Goal: Check status: Check status

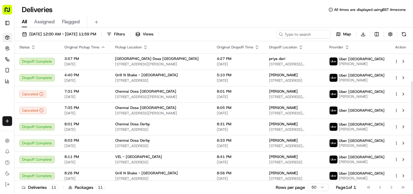
scroll to position [56, 0]
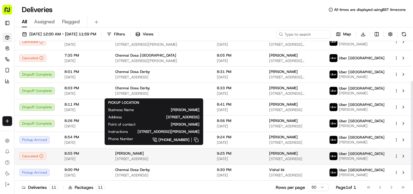
click at [134, 157] on span "[STREET_ADDRESS]" at bounding box center [161, 158] width 92 height 5
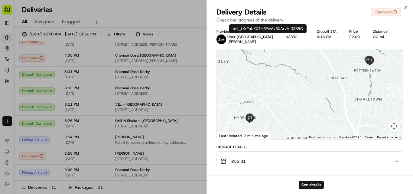
click at [286, 35] on button "02BBC" at bounding box center [291, 36] width 11 height 5
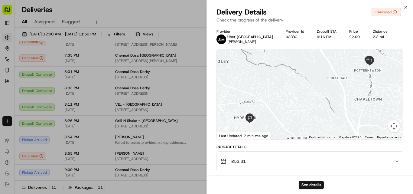
click at [286, 35] on button "02BBC" at bounding box center [291, 36] width 11 height 5
click at [406, 8] on icon "button" at bounding box center [405, 7] width 2 height 2
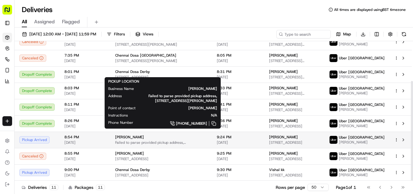
click at [143, 141] on span "Failed to parse provided pickup address, [STREET_ADDRESS][PERSON_NAME]" at bounding box center [161, 142] width 92 height 5
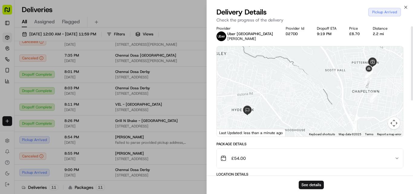
scroll to position [0, 0]
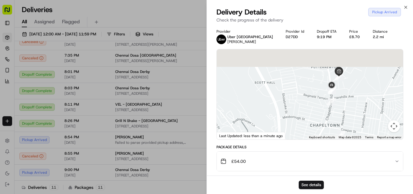
drag, startPoint x: 342, startPoint y: 79, endPoint x: 316, endPoint y: 97, distance: 31.3
click at [317, 97] on div "To navigate, press the arrow keys." at bounding box center [310, 94] width 186 height 90
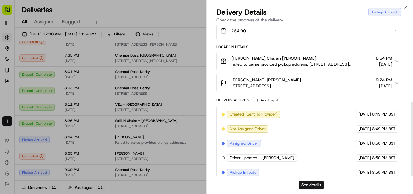
scroll to position [154, 0]
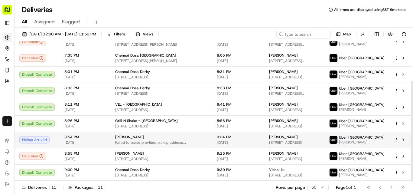
click at [147, 140] on span "Failed to parse provided pickup address, [STREET_ADDRESS][PERSON_NAME]" at bounding box center [161, 142] width 92 height 5
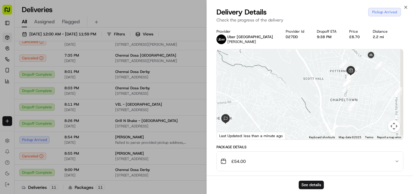
drag, startPoint x: 348, startPoint y: 83, endPoint x: 294, endPoint y: 103, distance: 57.0
click at [294, 103] on div at bounding box center [310, 94] width 186 height 90
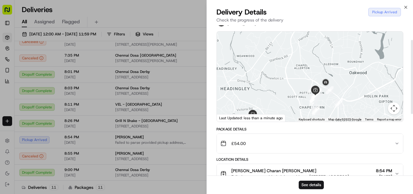
scroll to position [0, 0]
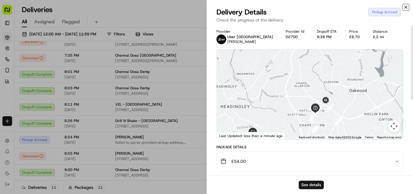
click at [405, 9] on icon "button" at bounding box center [405, 7] width 5 height 5
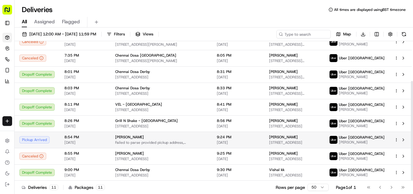
click at [130, 137] on span "[PERSON_NAME]" at bounding box center [129, 136] width 29 height 5
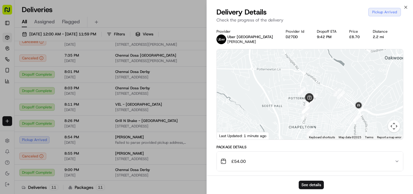
drag, startPoint x: 361, startPoint y: 95, endPoint x: 296, endPoint y: 128, distance: 72.6
click at [296, 128] on div at bounding box center [310, 94] width 186 height 90
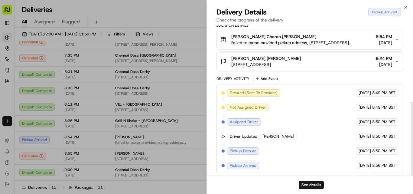
scroll to position [154, 0]
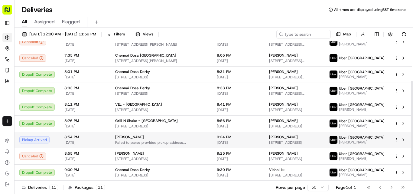
click at [142, 134] on div "[PERSON_NAME]" at bounding box center [161, 136] width 92 height 5
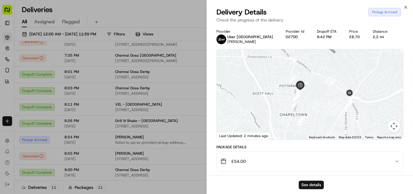
drag, startPoint x: 363, startPoint y: 83, endPoint x: 287, endPoint y: 104, distance: 79.2
click at [287, 104] on div at bounding box center [310, 94] width 186 height 90
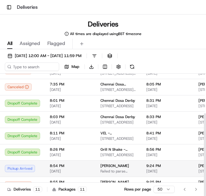
scroll to position [73, 0]
click at [108, 165] on div "Sardar Jee Failed to parse provided pickup address, [STREET_ADDRESS][PERSON_NAM…" at bounding box center [119, 168] width 36 height 10
